Goal: Register for event/course

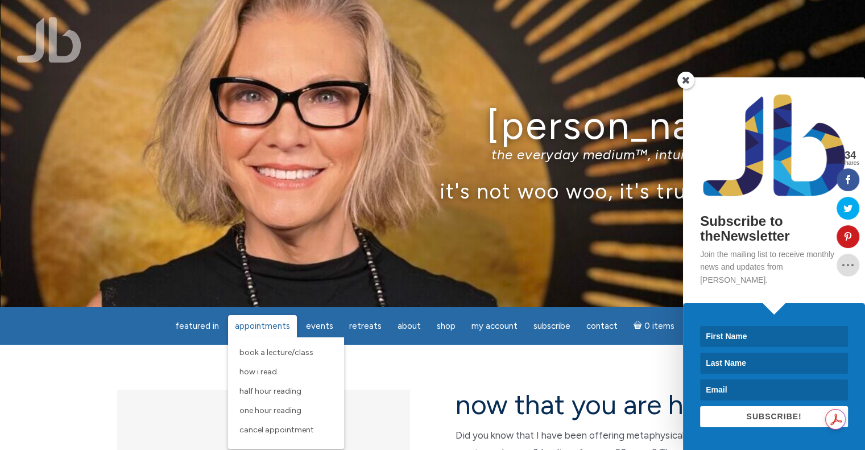
click at [250, 317] on link "Appointments" at bounding box center [262, 326] width 69 height 22
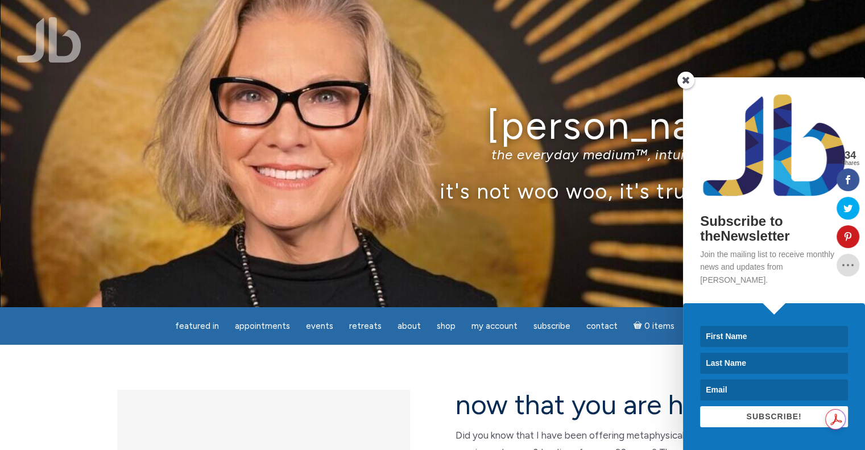
click at [685, 89] on span at bounding box center [685, 80] width 17 height 17
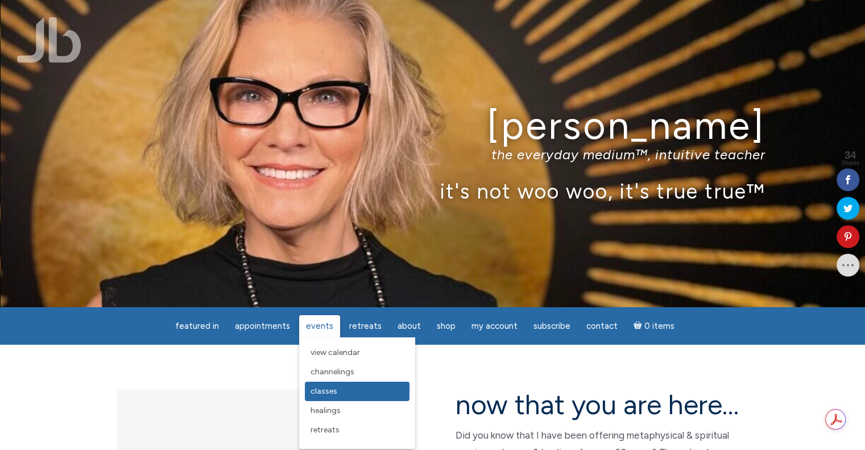
click at [320, 391] on span "Classes" at bounding box center [323, 391] width 27 height 10
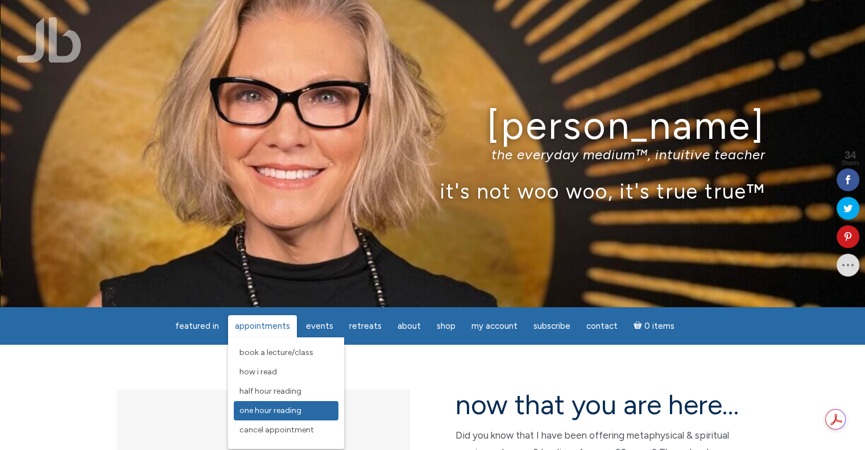
click at [268, 411] on span "One Hour Reading" at bounding box center [270, 410] width 62 height 10
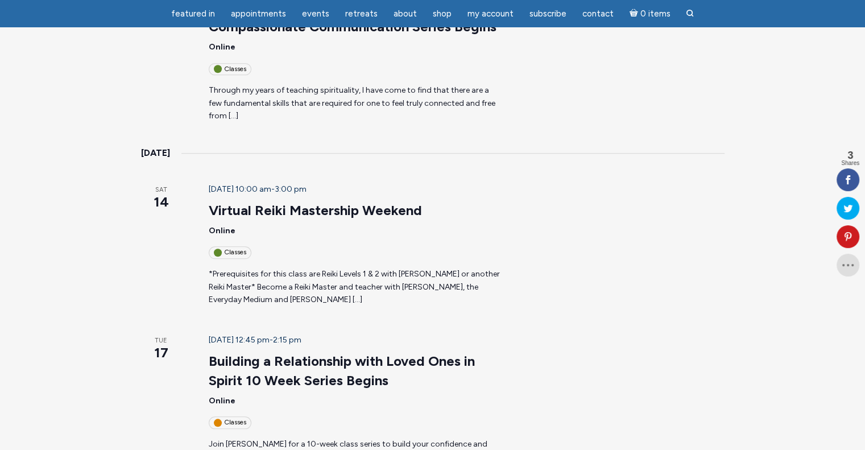
scroll to position [1137, 0]
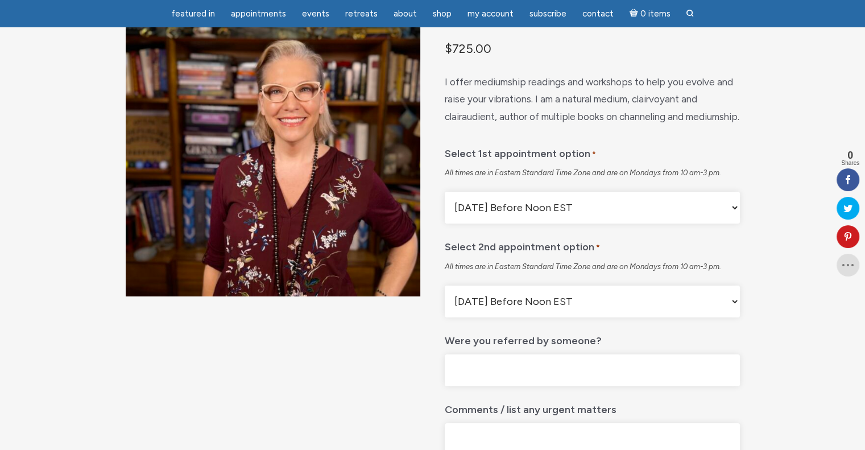
scroll to position [114, 0]
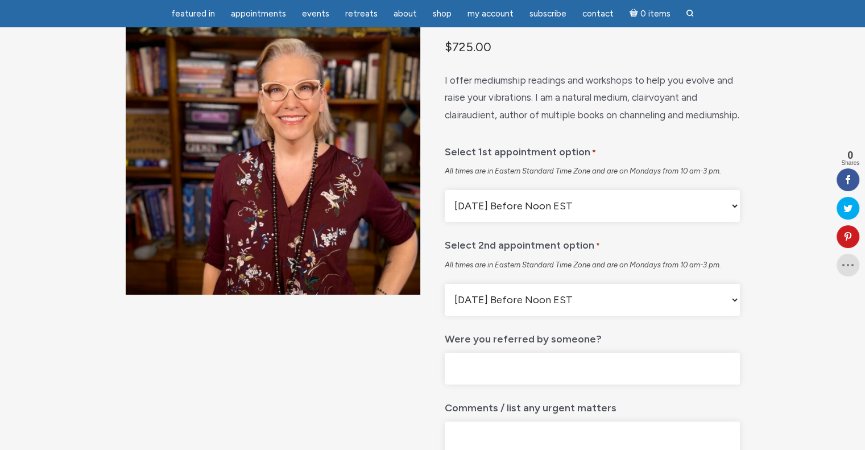
click at [584, 222] on select "Monday Before Noon EST Monday After Noon EST First Available" at bounding box center [592, 206] width 294 height 32
select select "First Available"
click at [445, 218] on select "Monday Before Noon EST Monday After Noon EST First Available" at bounding box center [592, 206] width 294 height 32
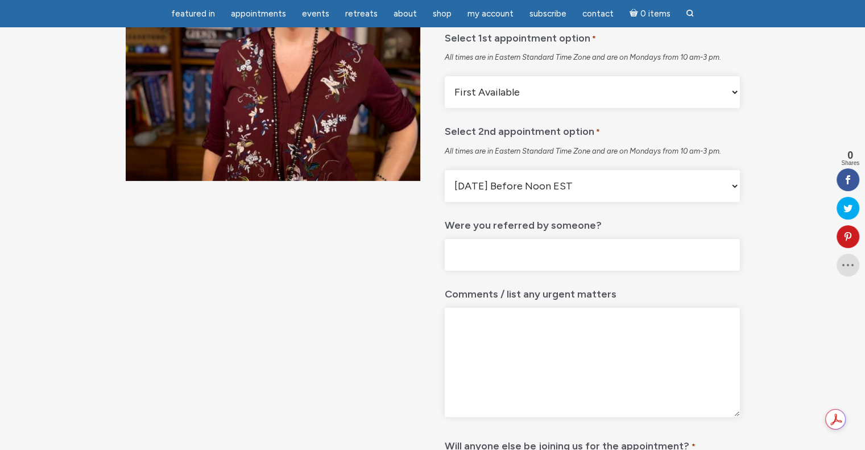
scroll to position [0, 0]
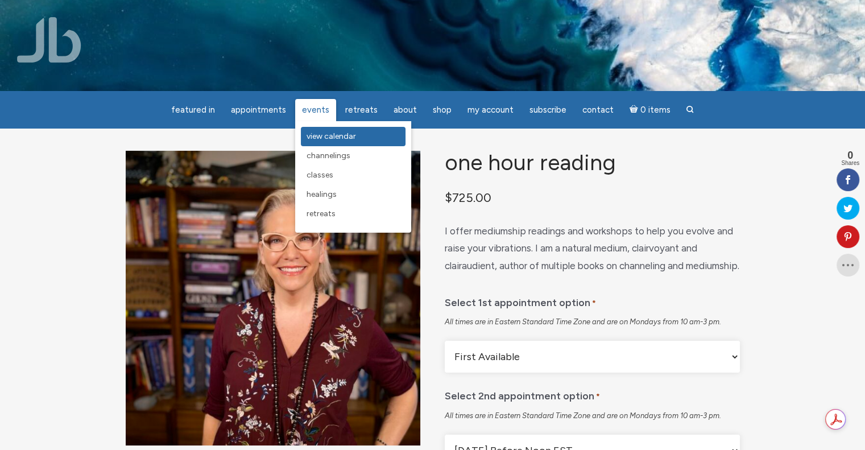
click at [319, 138] on span "View Calendar" at bounding box center [330, 136] width 49 height 10
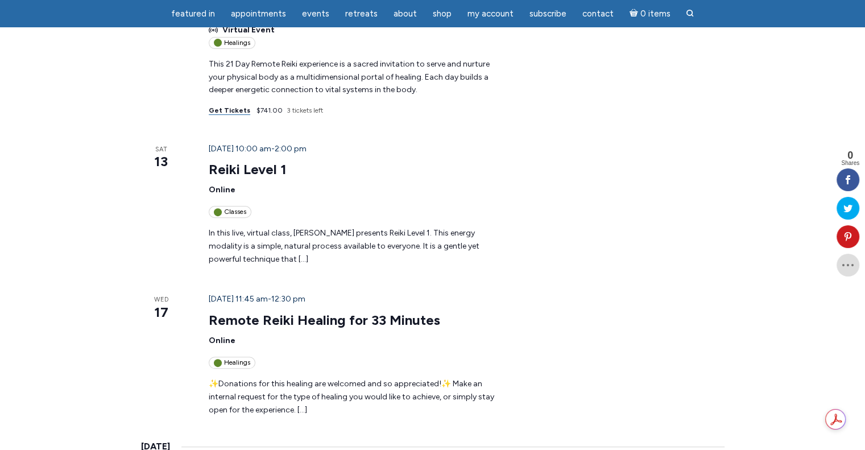
scroll to position [341, 0]
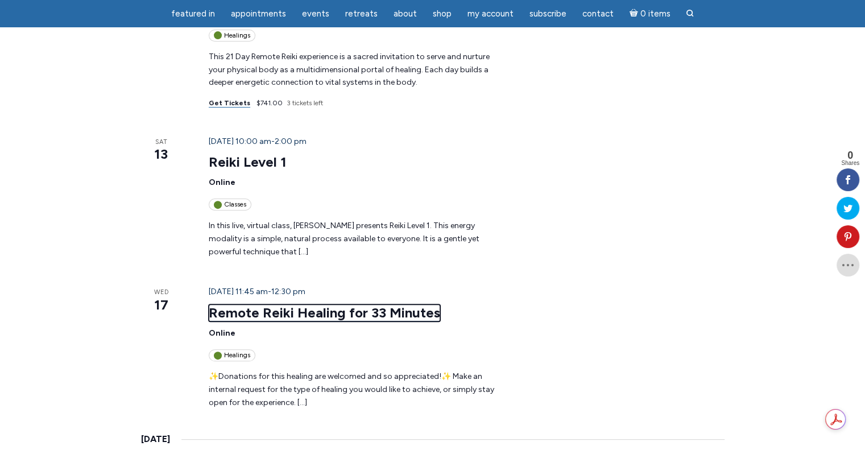
click at [322, 304] on link "Remote Reiki Healing for 33 Minutes" at bounding box center [324, 312] width 231 height 17
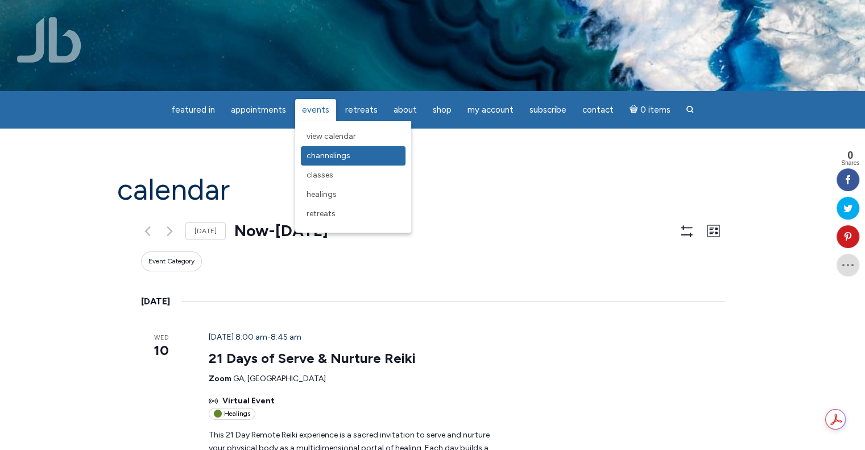
click at [317, 157] on span "Channelings" at bounding box center [328, 156] width 44 height 10
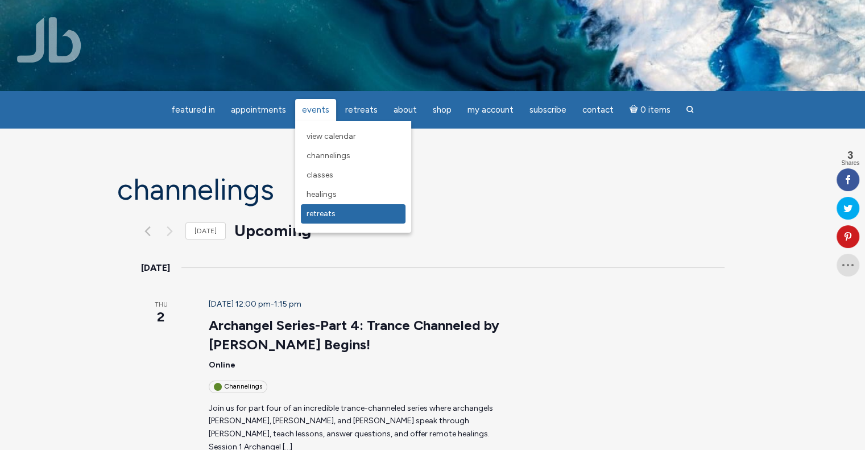
click at [317, 217] on span "Retreats" at bounding box center [320, 214] width 29 height 10
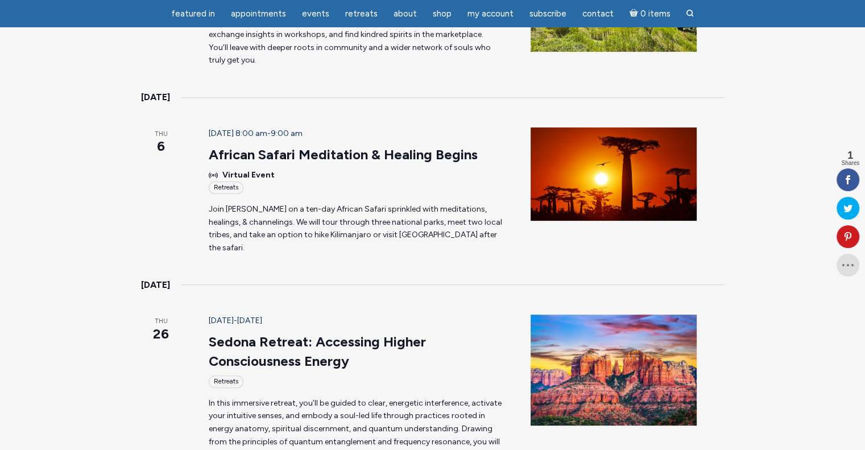
scroll to position [341, 0]
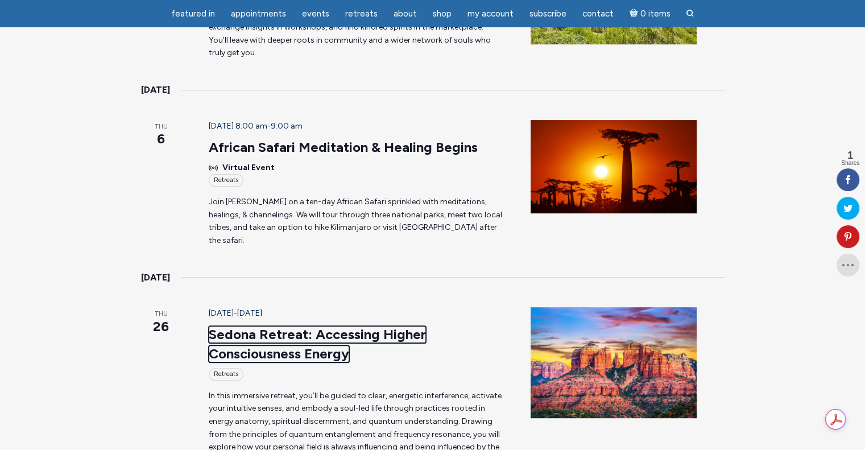
click at [231, 326] on link "Sedona Retreat: Accessing Higher Consciousness Energy" at bounding box center [317, 344] width 217 height 36
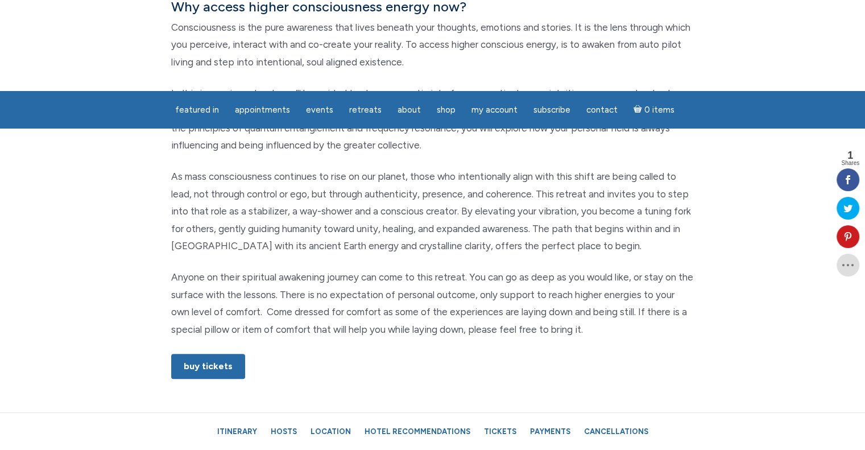
scroll to position [569, 0]
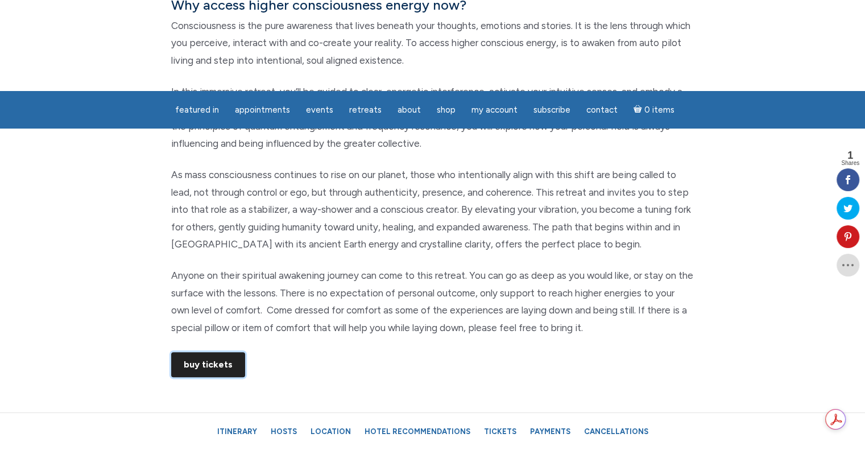
click at [202, 366] on link "Buy Tickets" at bounding box center [208, 364] width 74 height 25
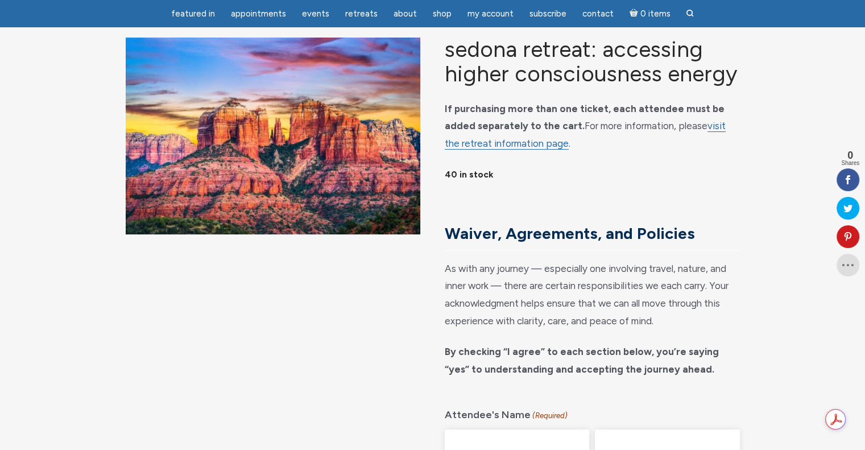
scroll to position [57, 0]
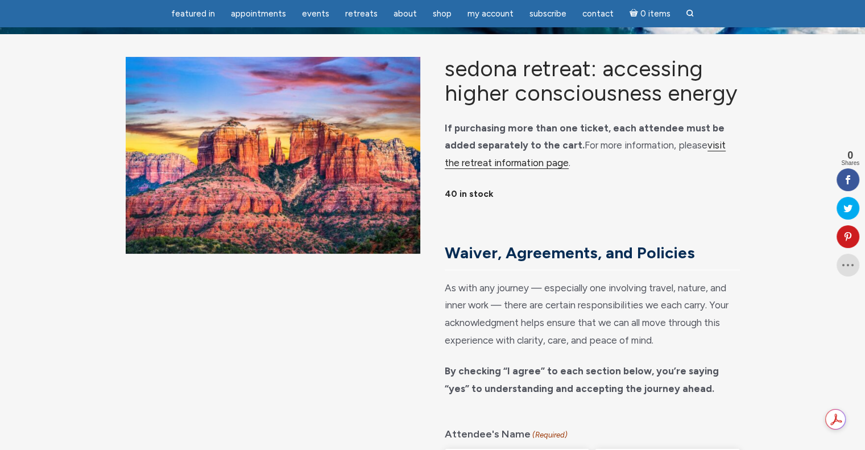
click at [689, 159] on link "visit the retreat information page" at bounding box center [585, 154] width 281 height 30
